Goal: Information Seeking & Learning: Find contact information

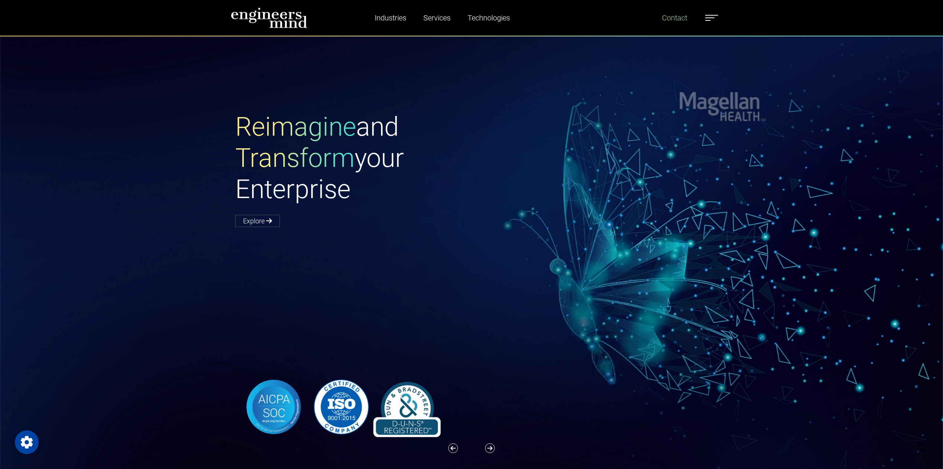
click at [674, 19] on link "Contact" at bounding box center [674, 17] width 31 height 17
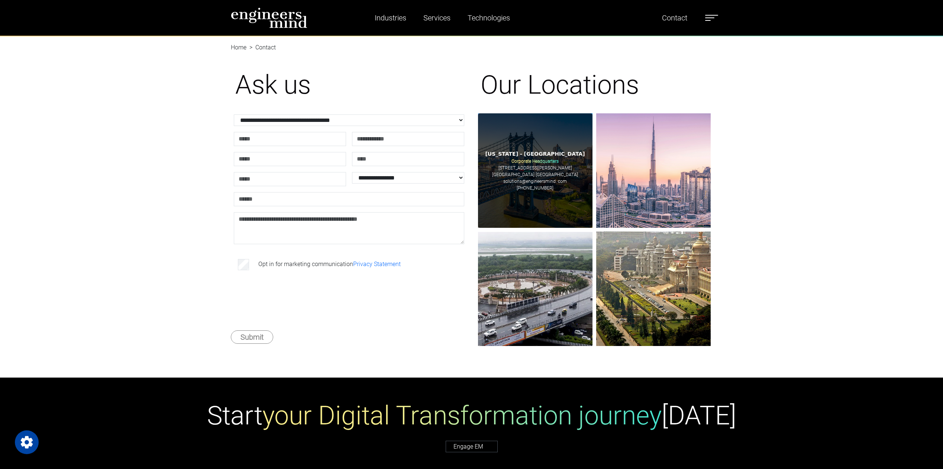
drag, startPoint x: 554, startPoint y: 190, endPoint x: 519, endPoint y: 191, distance: 35.3
click at [519, 191] on div "New Jersey - USA Corporate Headquarters 185 Hudson Street Jersey City, NJ 07302…" at bounding box center [535, 170] width 114 height 114
copy p "[PHONE_NUMBER]"
